Goal: Navigation & Orientation: Find specific page/section

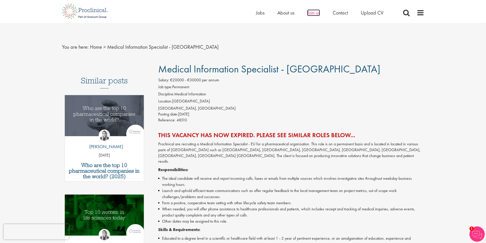
click at [317, 14] on span "Join us" at bounding box center [313, 12] width 13 height 7
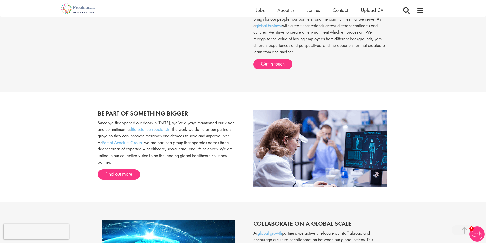
scroll to position [306, 0]
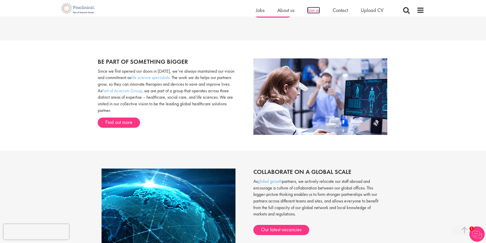
click at [314, 10] on span "Join us" at bounding box center [313, 10] width 13 height 7
